Goal: Task Accomplishment & Management: Manage account settings

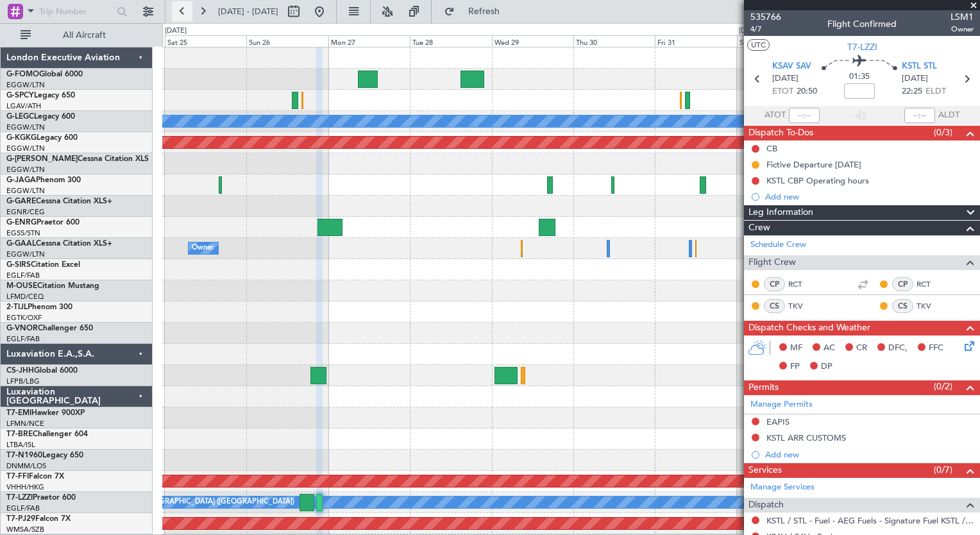
click at [184, 10] on button at bounding box center [182, 11] width 21 height 21
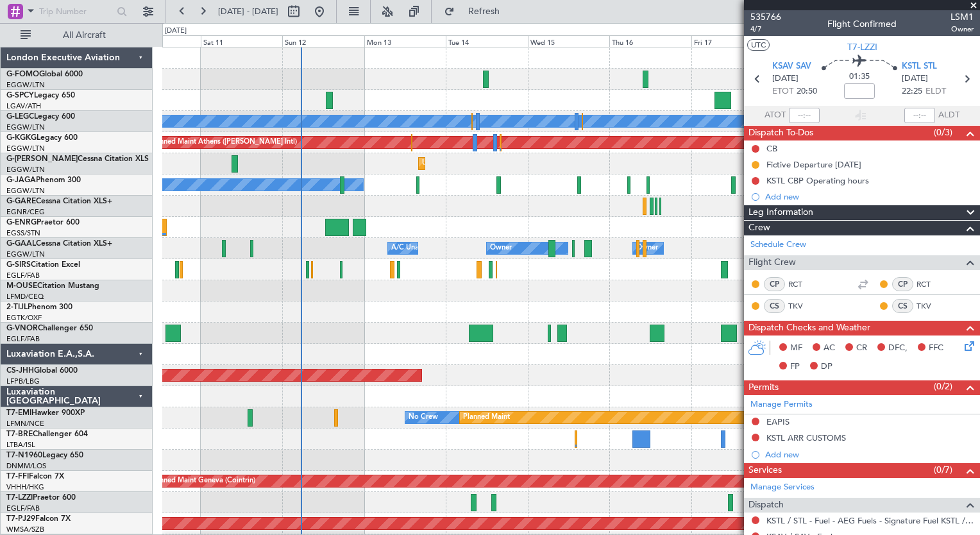
click at [595, 435] on div "Planned Maint [GEOGRAPHIC_DATA] ([GEOGRAPHIC_DATA]) A/C Unavailable [GEOGRAPHIC…" at bounding box center [570, 311] width 817 height 529
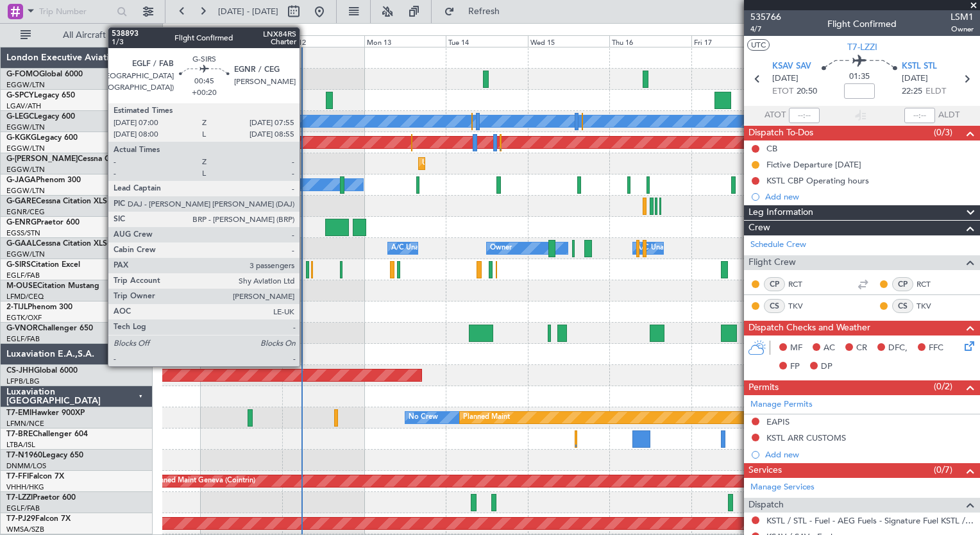
click at [306, 273] on div at bounding box center [307, 269] width 3 height 17
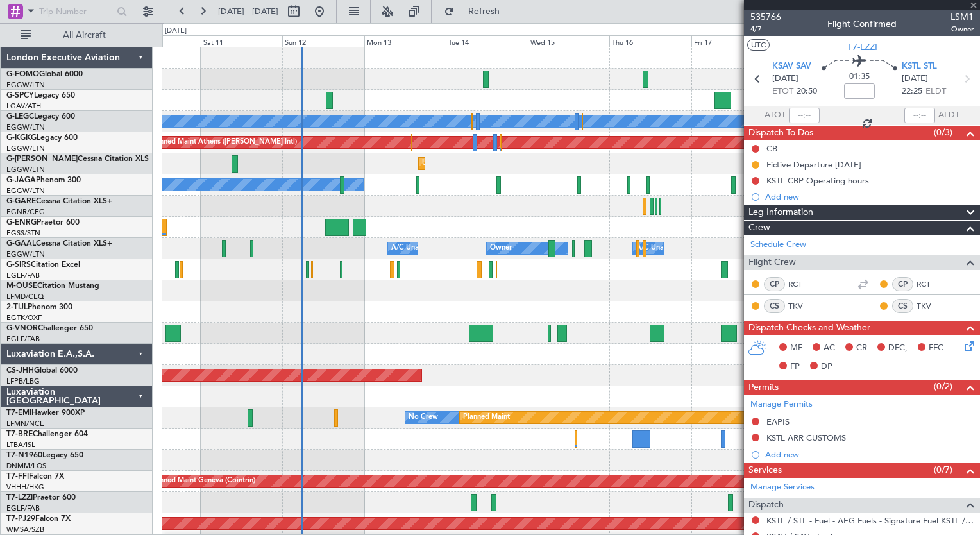
type input "+00:20"
type input "3"
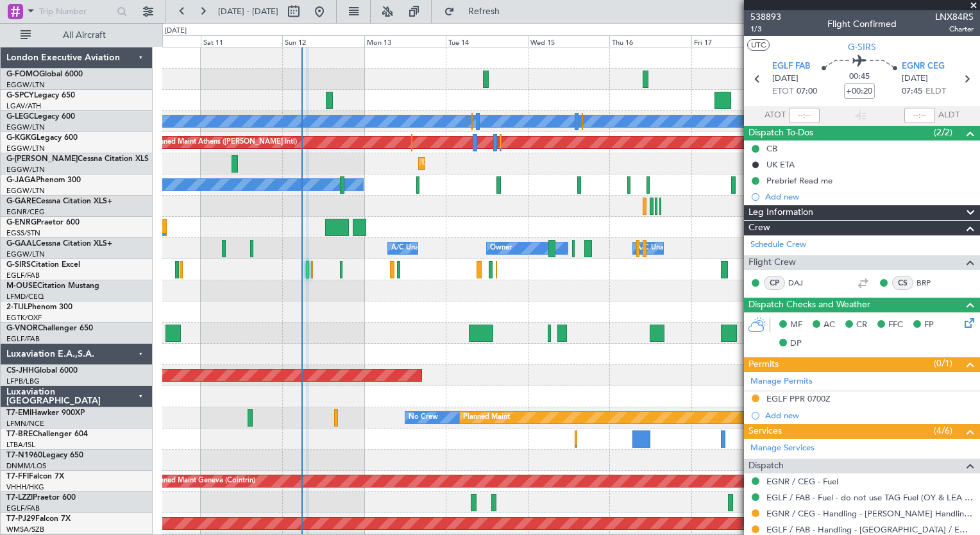
scroll to position [250, 0]
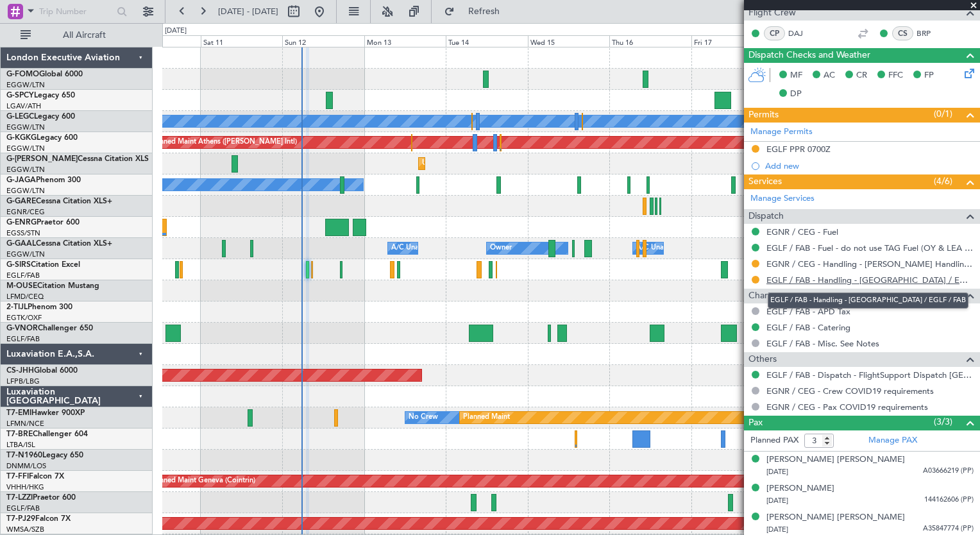
click at [824, 276] on link "EGLF / FAB - Handling - [GEOGRAPHIC_DATA] / EGLF / FAB" at bounding box center [869, 280] width 207 height 11
